Goal: Transaction & Acquisition: Purchase product/service

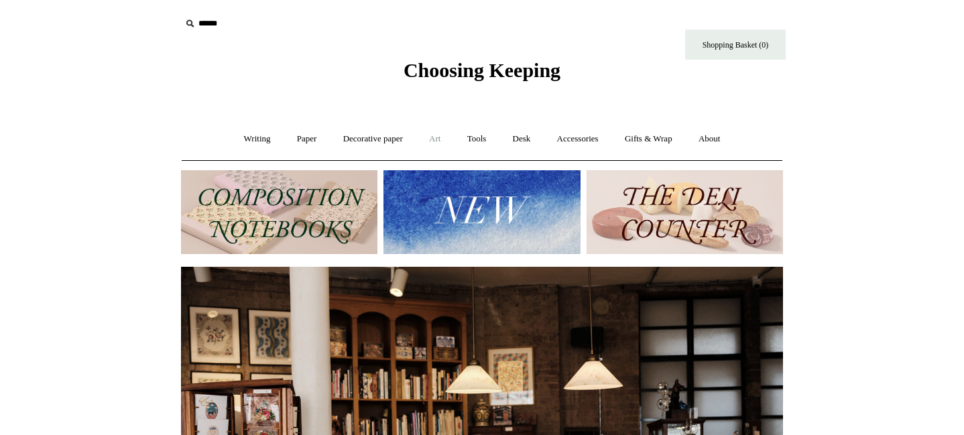
click at [431, 144] on link "Art +" at bounding box center [435, 139] width 36 height 36
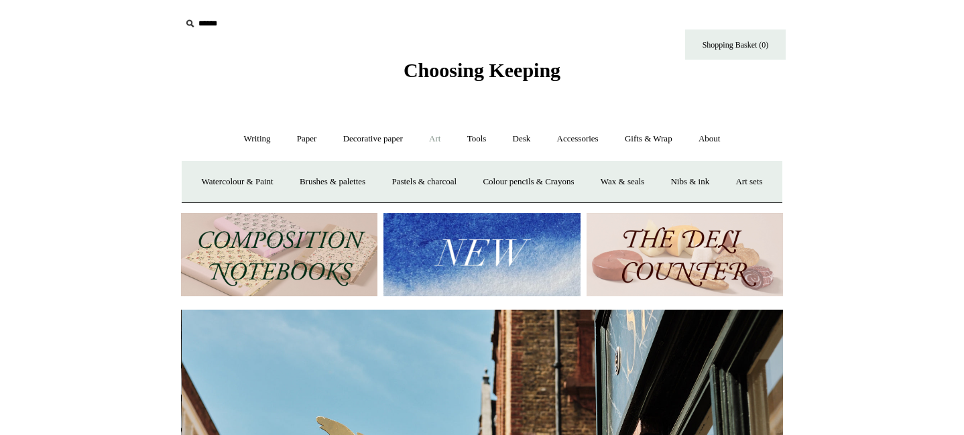
scroll to position [0, 602]
click at [341, 284] on img at bounding box center [279, 255] width 197 height 84
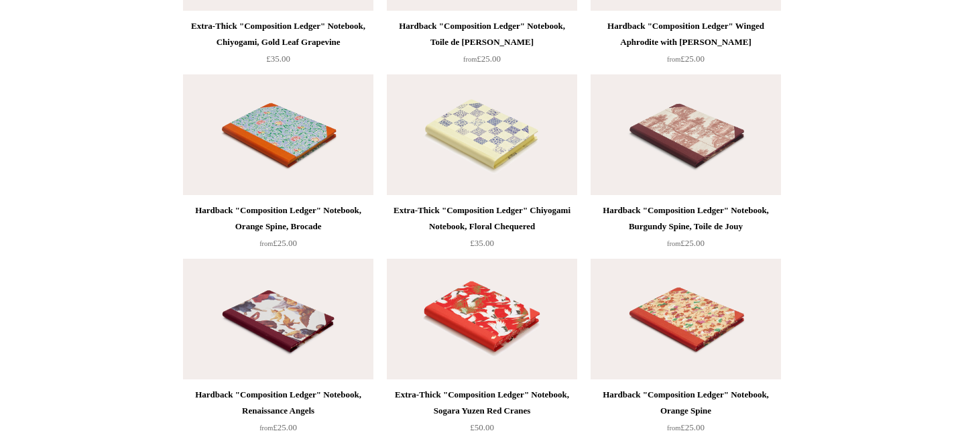
scroll to position [2812, 0]
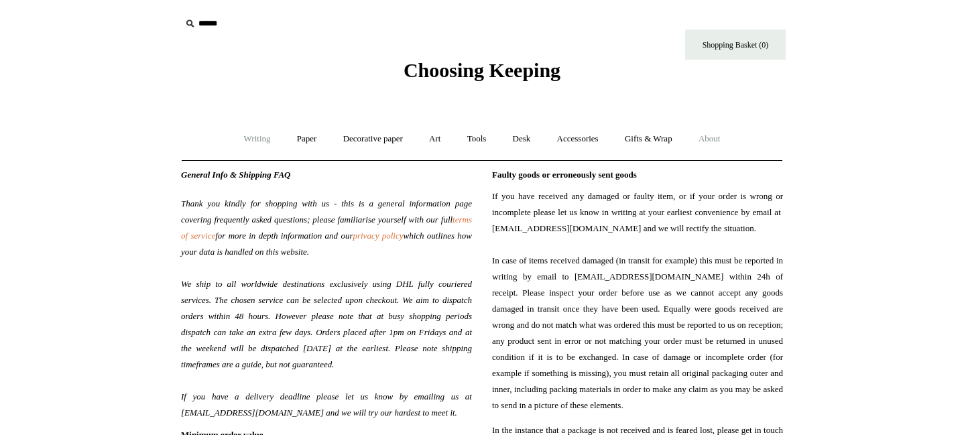
click at [252, 145] on link "Writing +" at bounding box center [257, 139] width 51 height 36
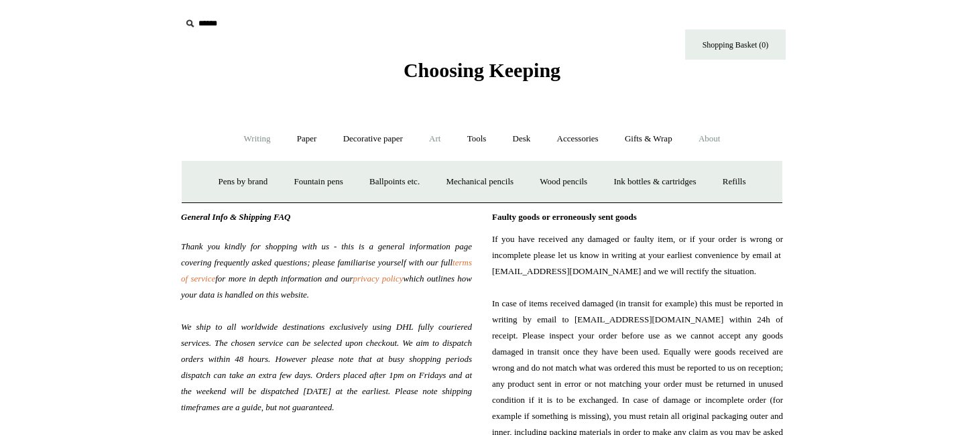
click at [437, 143] on link "Art +" at bounding box center [435, 139] width 36 height 36
click at [349, 181] on link "Brushes & palettes" at bounding box center [333, 182] width 90 height 36
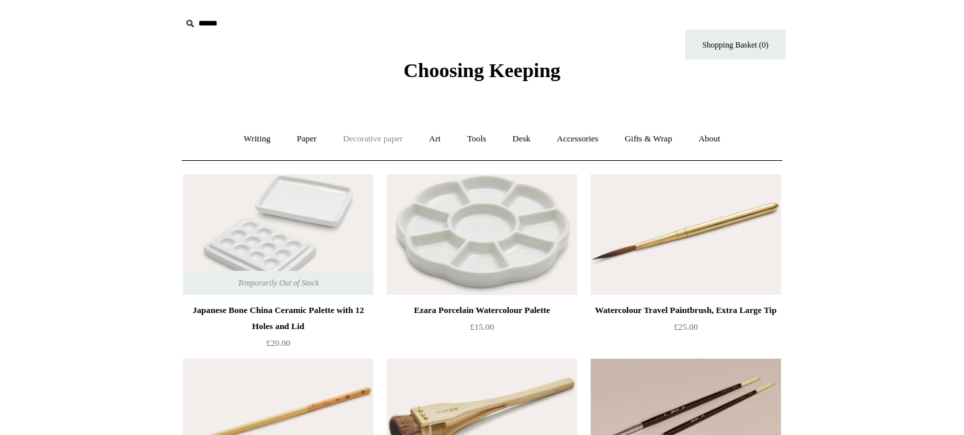
click at [392, 144] on link "Decorative paper +" at bounding box center [373, 139] width 84 height 36
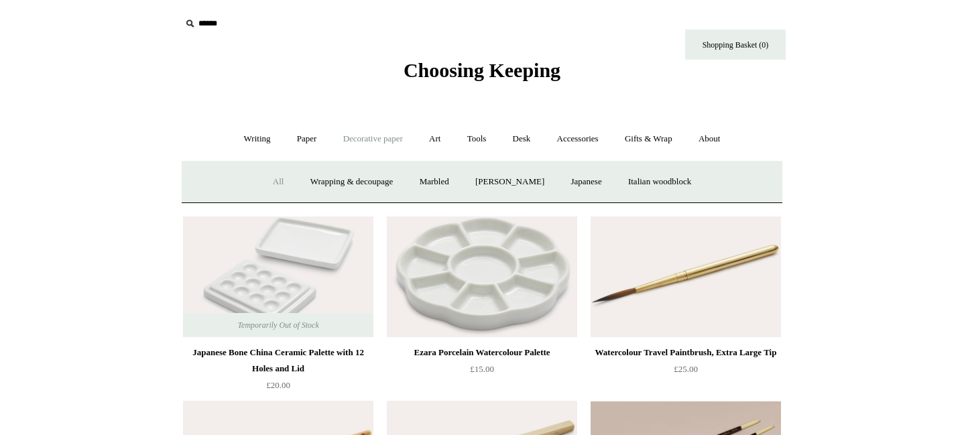
click at [266, 175] on link "All" at bounding box center [279, 182] width 36 height 36
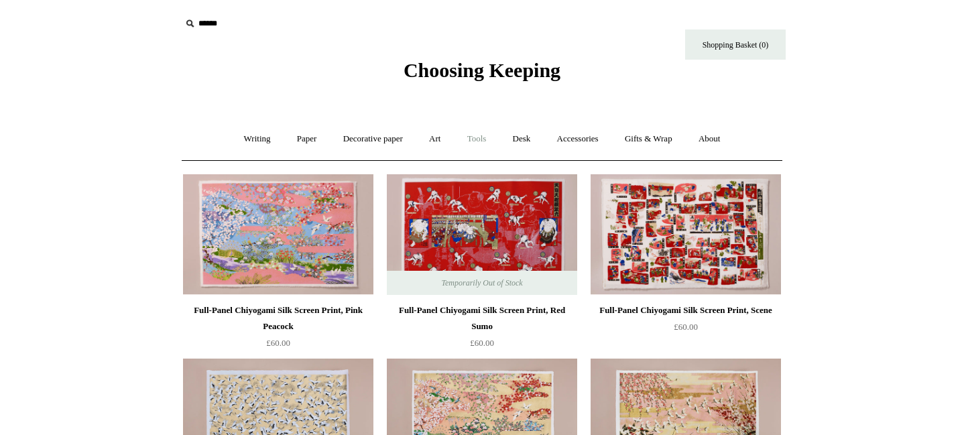
click at [474, 145] on link "Tools +" at bounding box center [477, 139] width 44 height 36
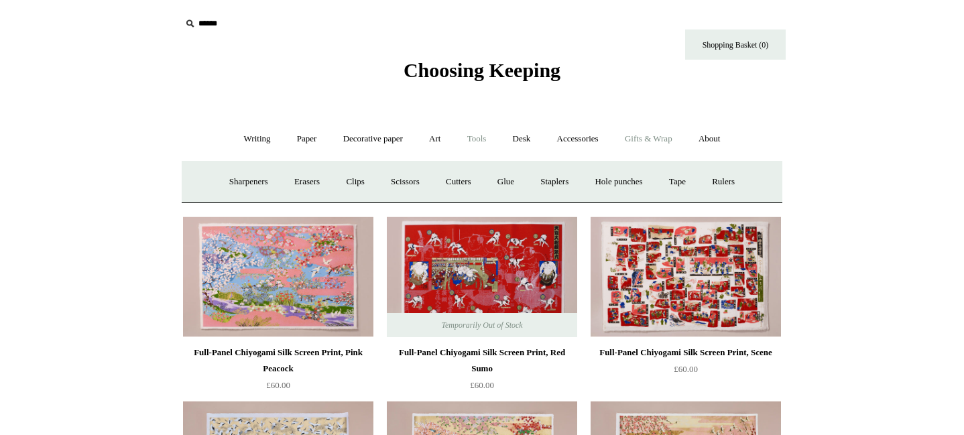
click at [644, 139] on link "Gifts & Wrap +" at bounding box center [649, 139] width 72 height 36
click at [592, 139] on link "Accessories +" at bounding box center [578, 139] width 66 height 36
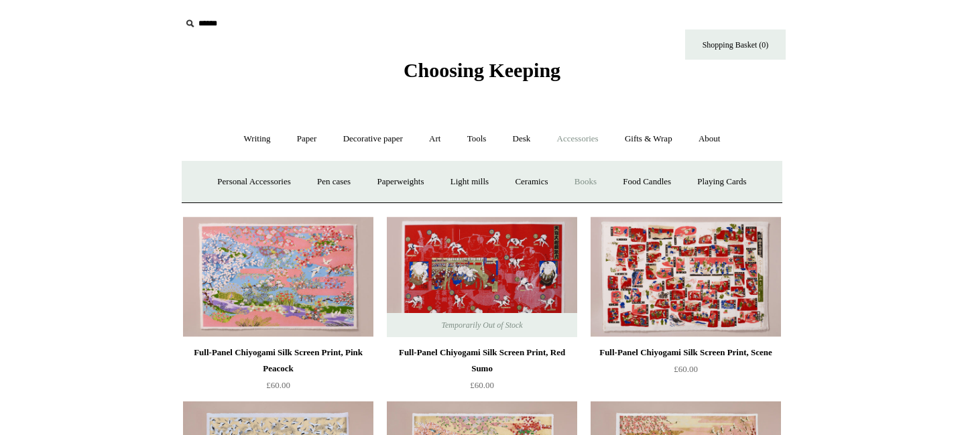
click at [589, 177] on link "Books" at bounding box center [586, 182] width 46 height 36
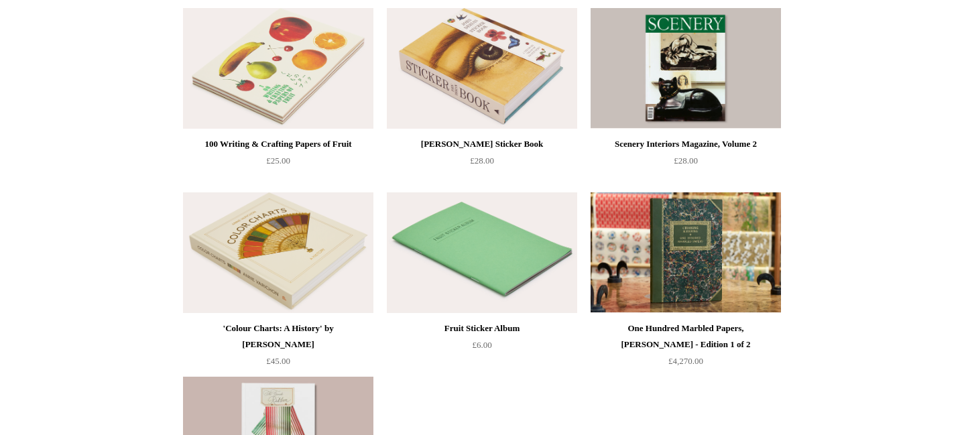
scroll to position [165, 0]
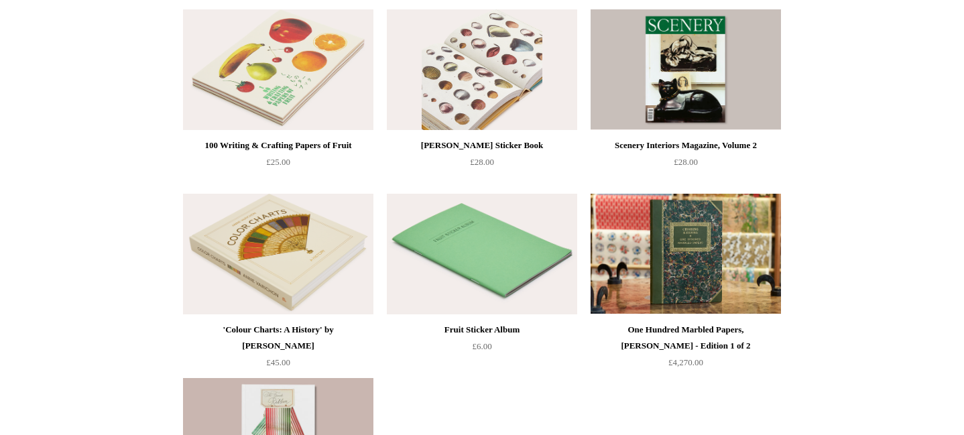
click at [490, 85] on img at bounding box center [482, 69] width 190 height 121
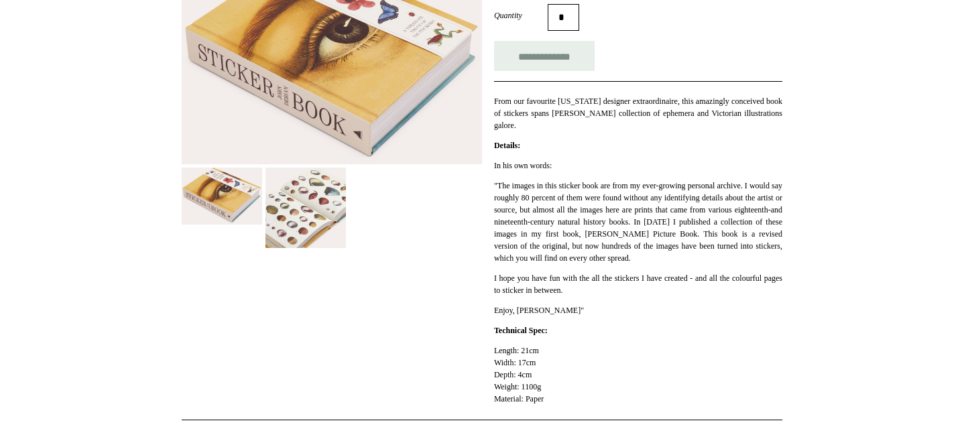
scroll to position [92, 0]
